Goal: Navigation & Orientation: Find specific page/section

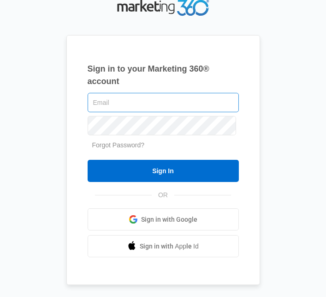
click at [222, 112] on input "text" at bounding box center [163, 102] width 151 height 19
type input "[EMAIL_ADDRESS][DOMAIN_NAME]"
click at [88, 160] on input "Sign In" at bounding box center [163, 171] width 151 height 22
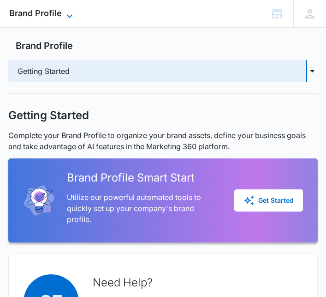
click at [65, 13] on icon at bounding box center [69, 16] width 11 height 11
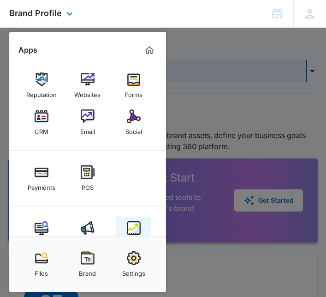
click at [139, 239] on div "Intelligence" at bounding box center [134, 241] width 33 height 12
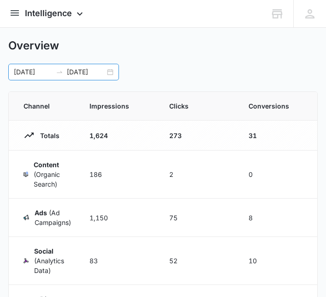
click at [115, 74] on div "[DATE] [DATE]" at bounding box center [63, 72] width 111 height 17
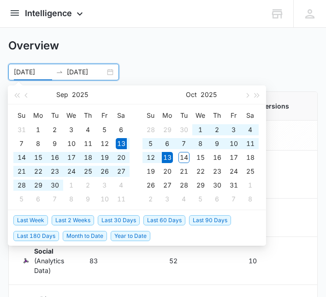
click at [23, 157] on div "14" at bounding box center [21, 157] width 11 height 11
type input "[DATE]"
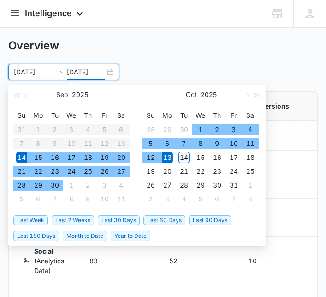
click at [186, 157] on div "14" at bounding box center [184, 157] width 11 height 11
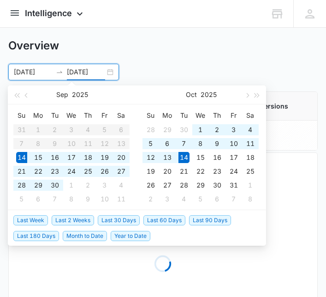
type input "[DATE]"
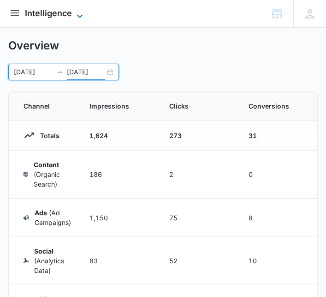
click at [64, 16] on span "Intelligence" at bounding box center [48, 13] width 47 height 10
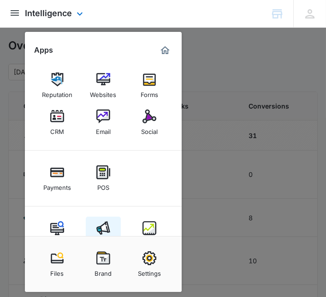
click at [105, 235] on div "Ads" at bounding box center [103, 241] width 11 height 12
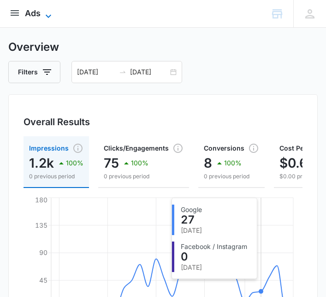
click at [45, 15] on icon at bounding box center [48, 16] width 11 height 11
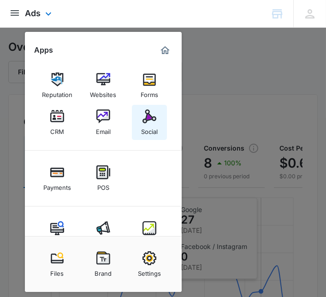
click at [153, 122] on img at bounding box center [150, 116] width 14 height 14
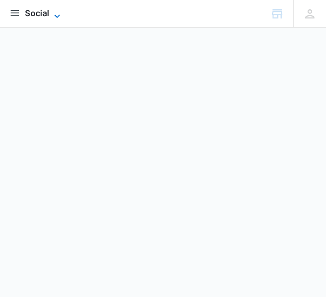
click at [56, 15] on icon at bounding box center [57, 16] width 11 height 11
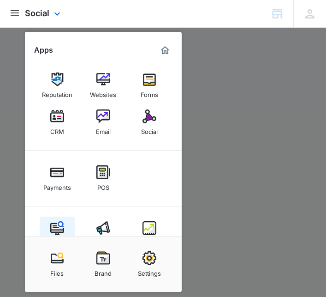
click at [58, 228] on img at bounding box center [57, 228] width 14 height 14
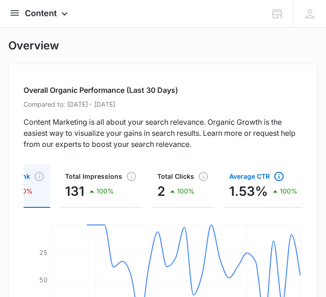
click at [274, 173] on icon "button" at bounding box center [279, 176] width 11 height 11
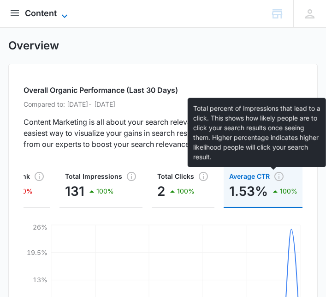
click at [54, 13] on span "Content" at bounding box center [41, 13] width 32 height 10
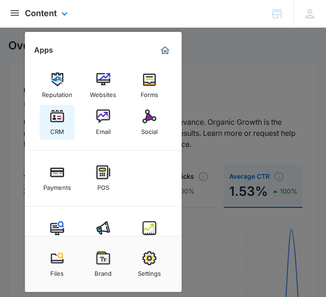
click at [60, 113] on img at bounding box center [57, 116] width 14 height 14
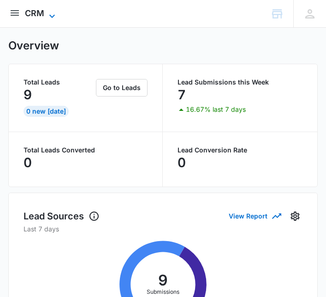
click at [41, 9] on span "CRM" at bounding box center [34, 13] width 19 height 10
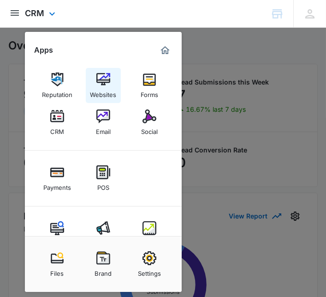
click at [100, 88] on div "Websites" at bounding box center [103, 92] width 26 height 12
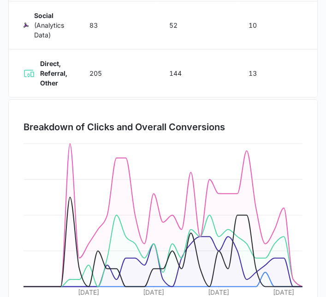
scroll to position [236, 0]
